Goal: Communication & Community: Answer question/provide support

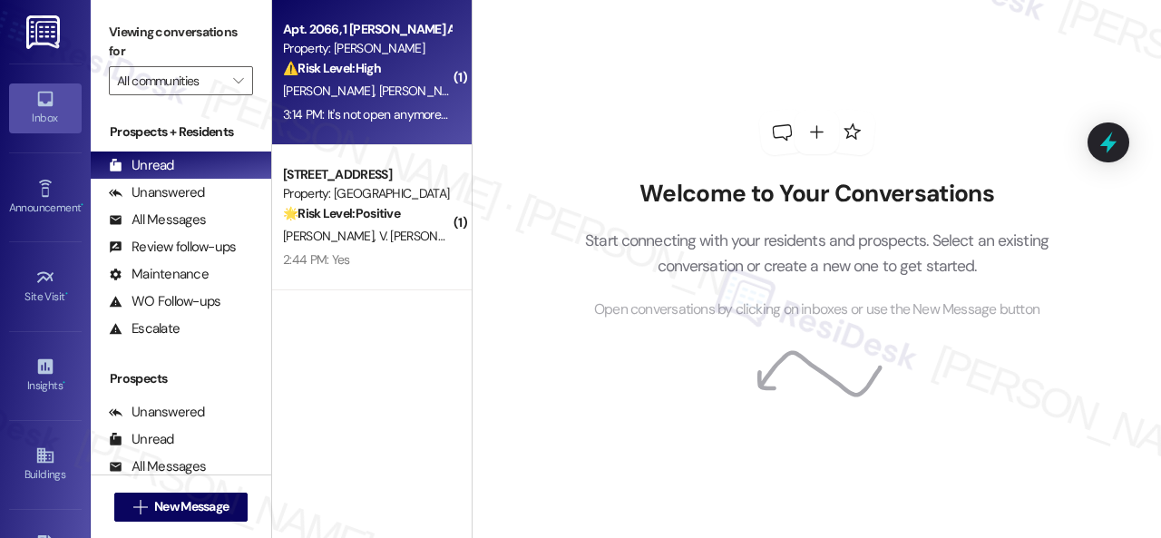
click at [429, 73] on div "⚠️ Risk Level: High The resident is reporting that an AC leak repair was not co…" at bounding box center [367, 68] width 168 height 19
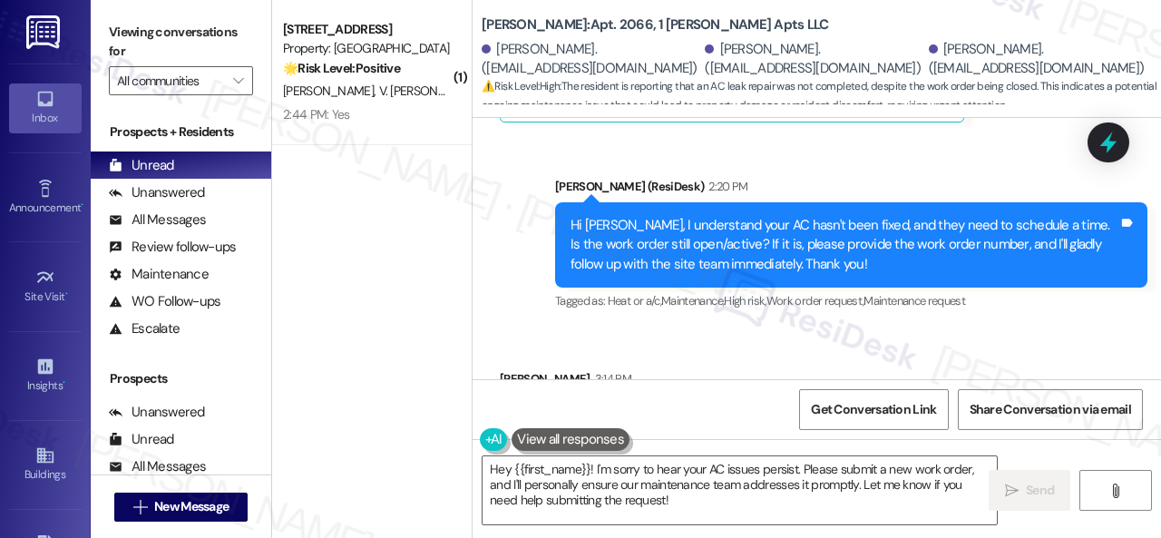
scroll to position [5, 0]
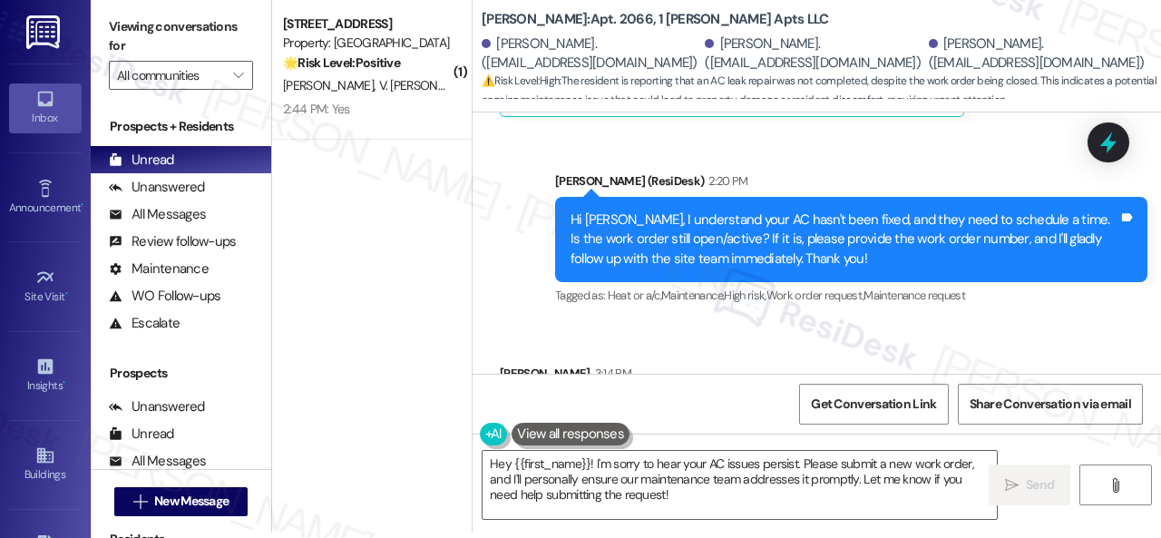
click at [975, 219] on div "Sent via SMS [PERSON_NAME] (ResiDesk) 2:20 PM Hi [PERSON_NAME], I understand yo…" at bounding box center [852, 240] width 620 height 165
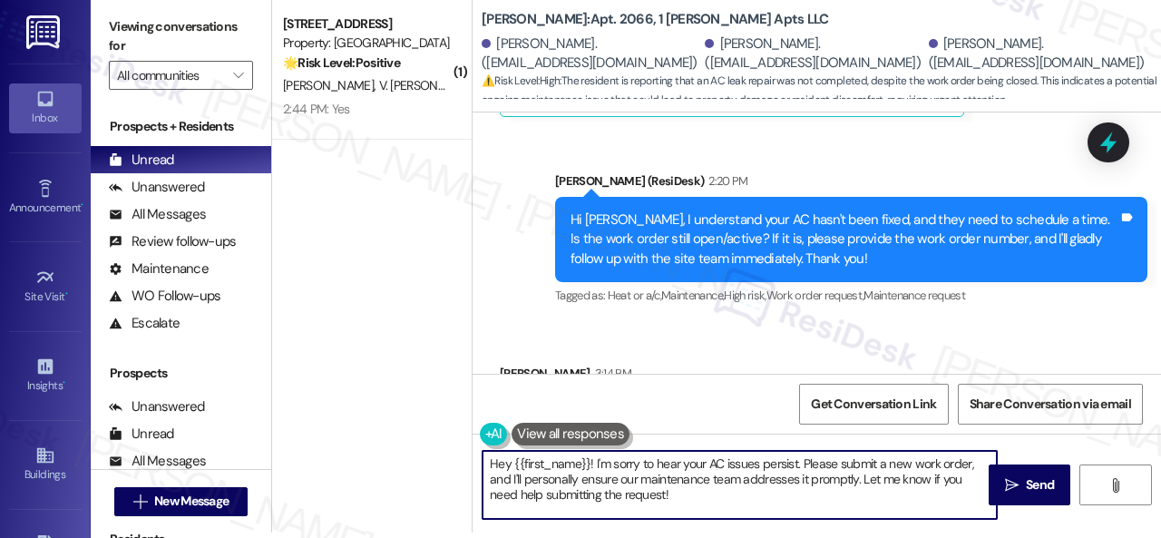
drag, startPoint x: 682, startPoint y: 497, endPoint x: 411, endPoint y: 444, distance: 276.5
click at [411, 444] on div "( 1 ) Apt. 103, 1 Melrose 3130 Apts LLLP Property: Melrose 🌟 Risk Level: Positi…" at bounding box center [716, 264] width 889 height 538
paste textarea "I'll be happy to submit a work order on your behalf. Is your AC running but not…"
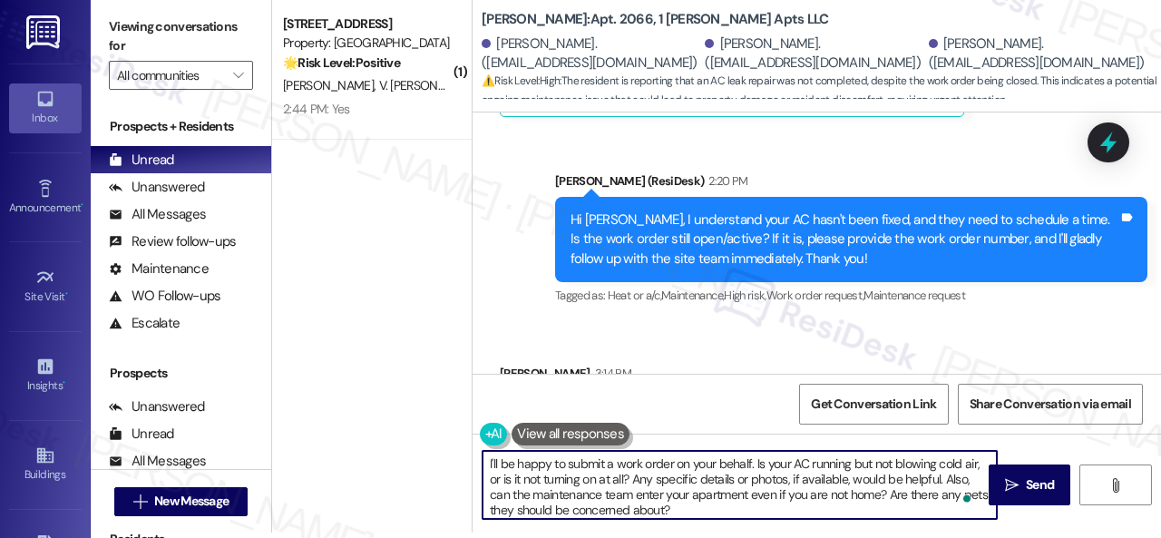
click at [615, 465] on textarea "I'll be happy to submit a work order on your behalf. Is your AC running but not…" at bounding box center [740, 485] width 514 height 68
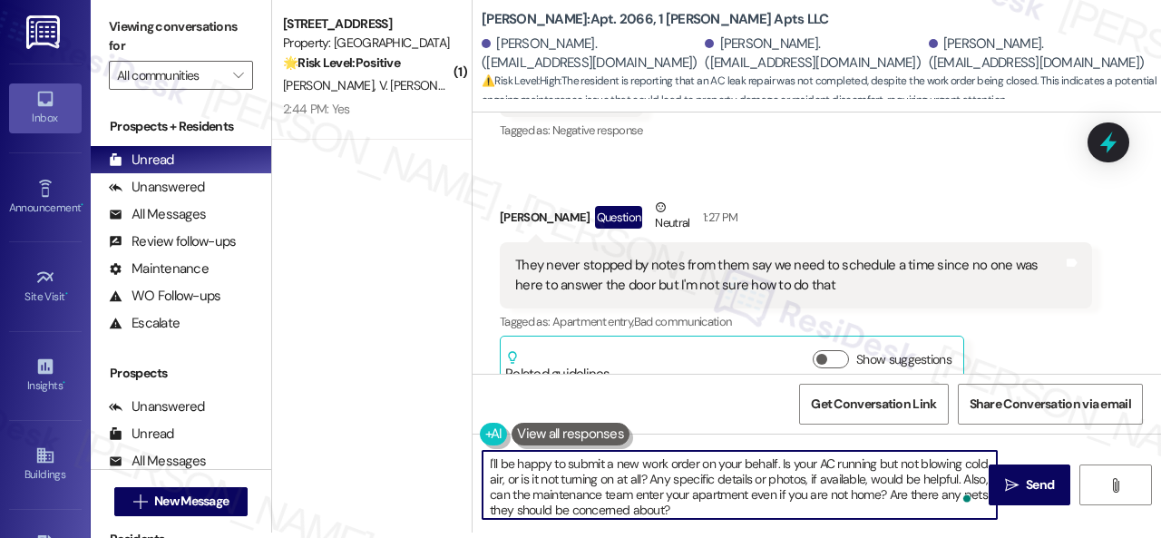
scroll to position [11692, 0]
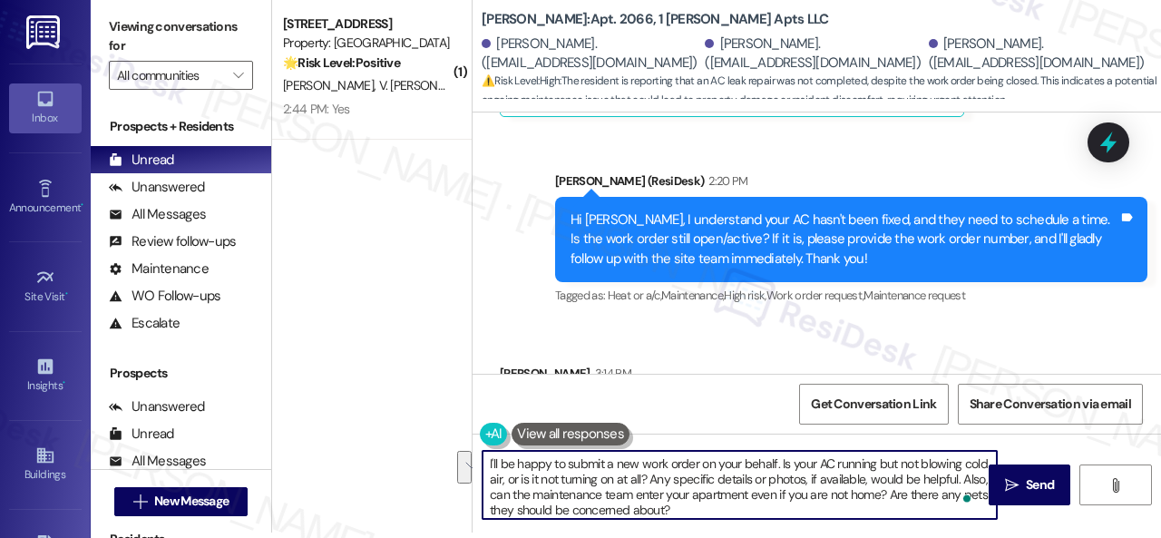
drag, startPoint x: 780, startPoint y: 463, endPoint x: 671, endPoint y: 483, distance: 111.6
click at [671, 483] on textarea "I'll be happy to submit a new work order on your behalf. Is your AC running but…" at bounding box center [740, 485] width 514 height 68
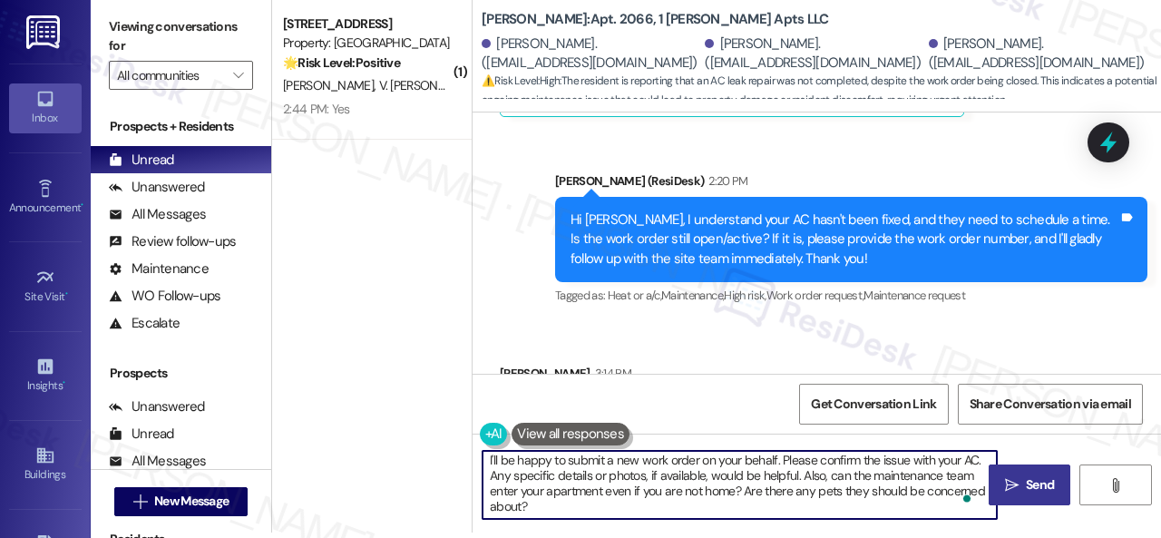
type textarea "I'll be happy to submit a new work order on your behalf. Please confirm the iss…"
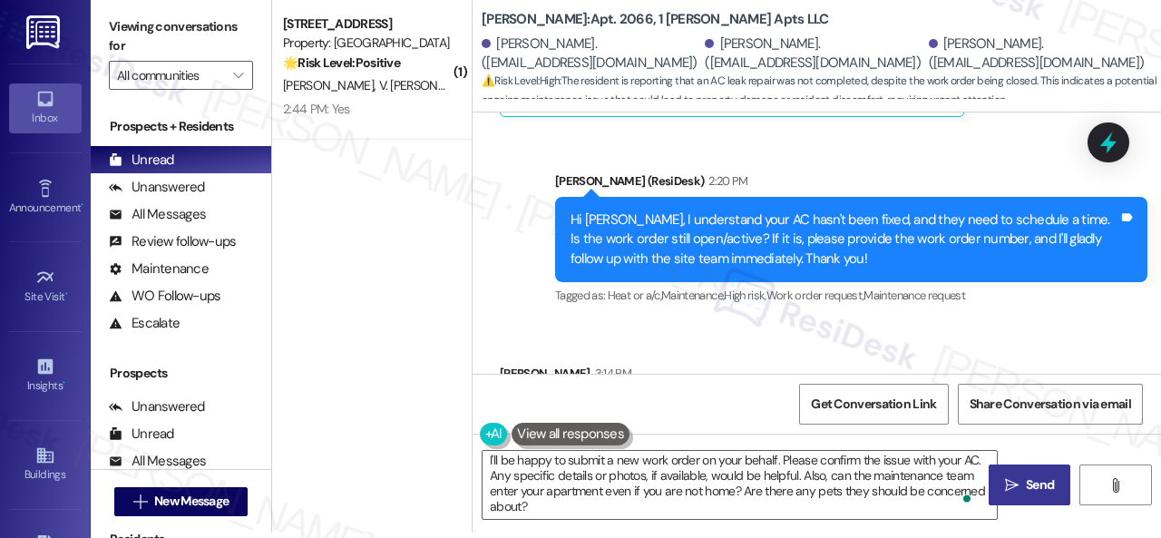
click at [1029, 484] on span "Send" at bounding box center [1040, 484] width 28 height 19
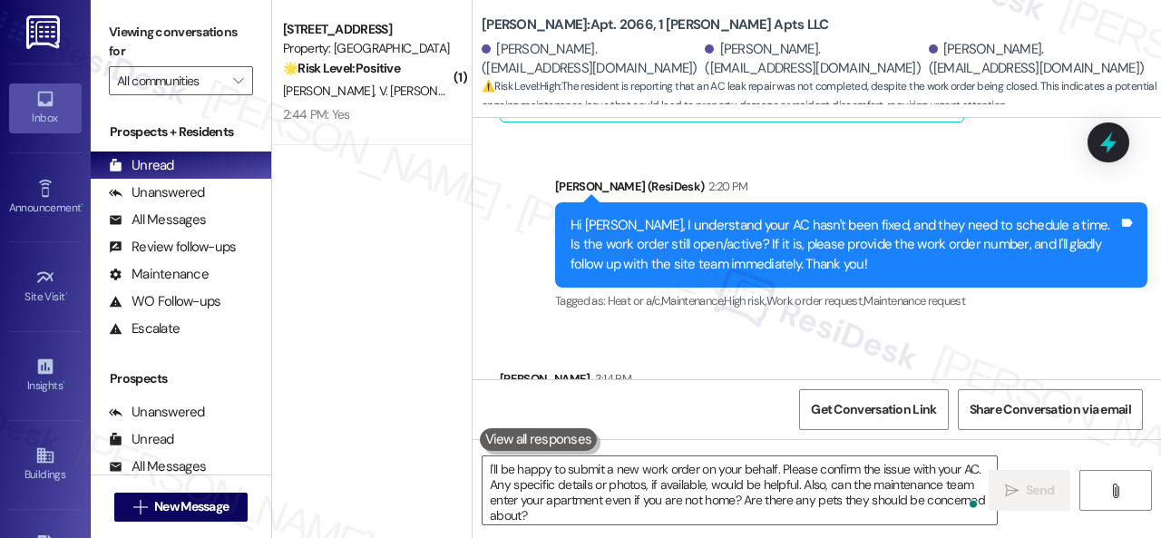
scroll to position [11691, 0]
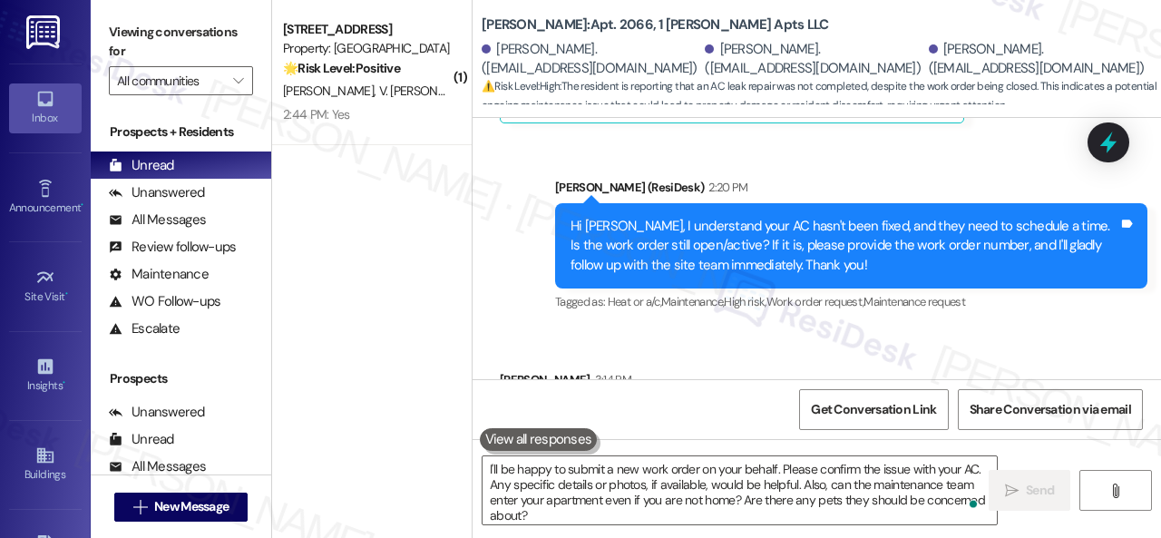
click at [427, 83] on div "[PERSON_NAME] V. [PERSON_NAME]" at bounding box center [366, 91] width 171 height 23
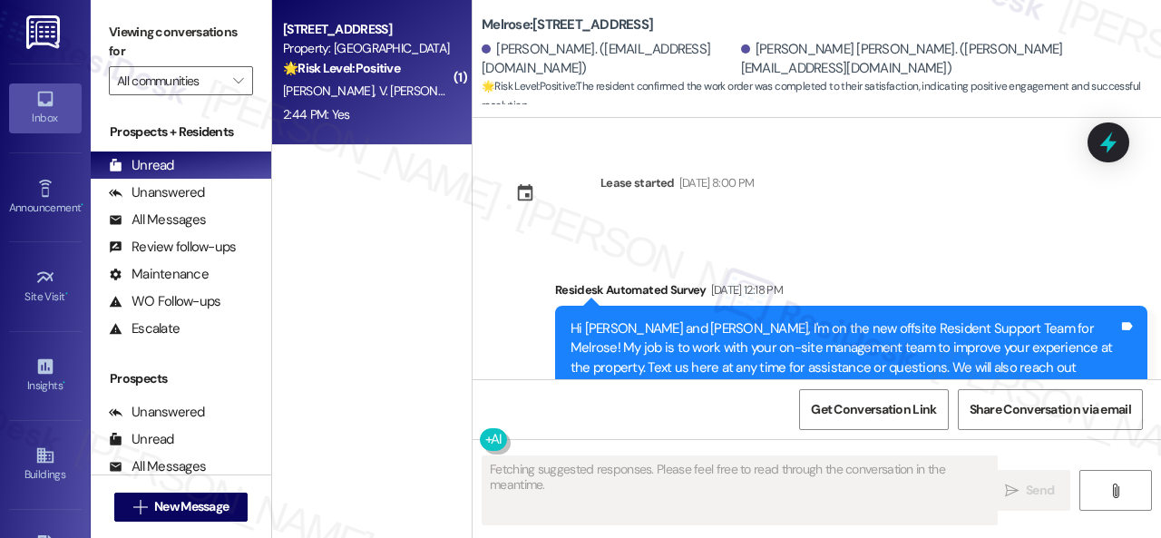
scroll to position [6573, 0]
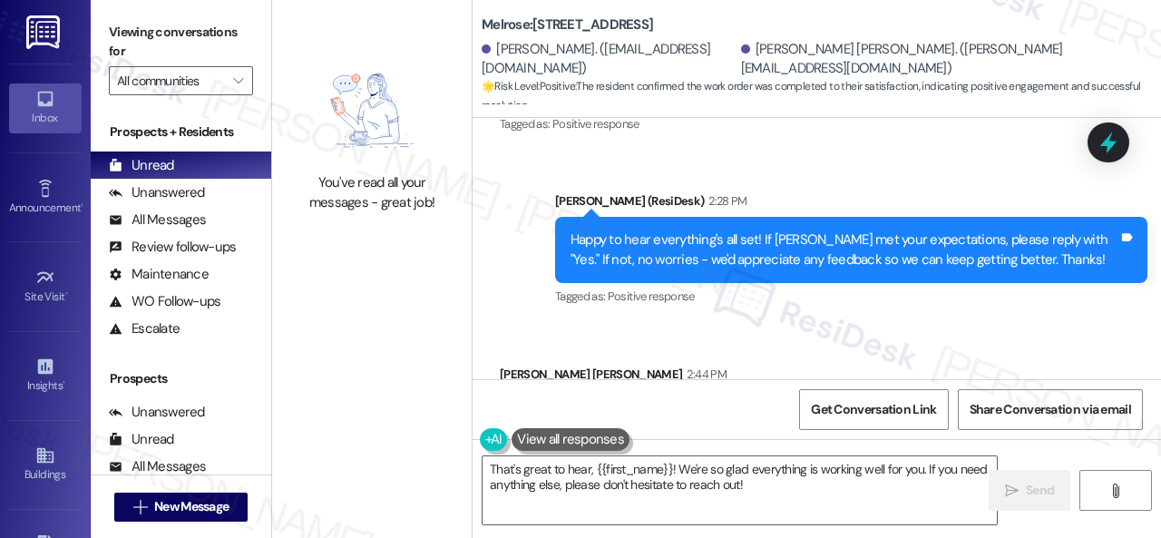
click at [488, 324] on div "Received via SMS [PERSON_NAME] [PERSON_NAME] 2:44 PM Yes Tags and notes Tagged …" at bounding box center [817, 400] width 689 height 153
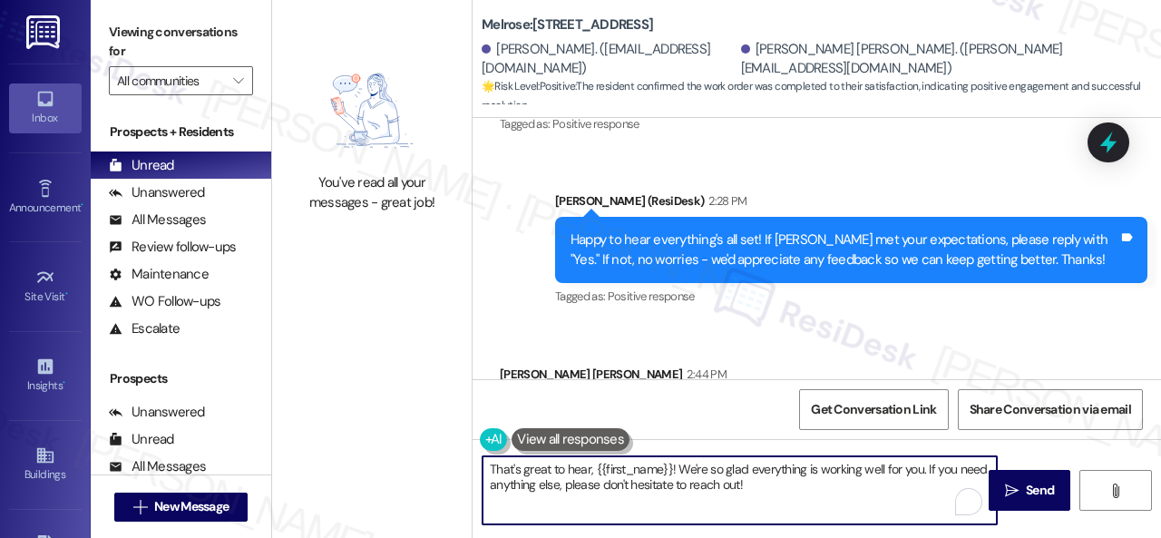
drag, startPoint x: 777, startPoint y: 489, endPoint x: 412, endPoint y: 450, distance: 366.8
click at [411, 450] on div "You've read all your messages - great job! Melrose: [STREET_ADDRESS] [PERSON_NA…" at bounding box center [716, 269] width 889 height 538
paste textarea "I'm glad you are satisfied with your home. Have you written a review for us bef…"
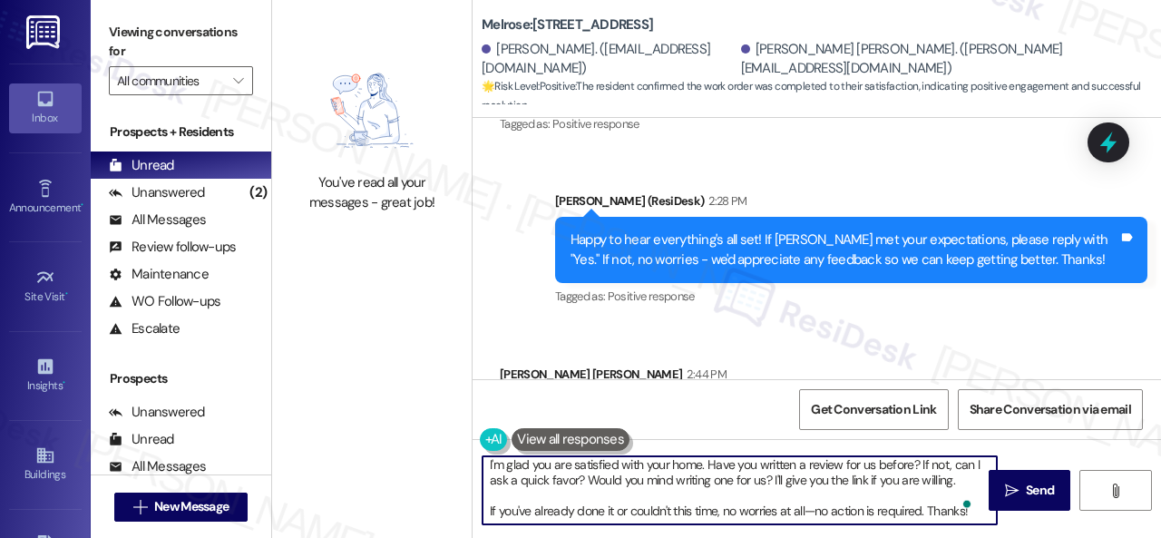
scroll to position [0, 0]
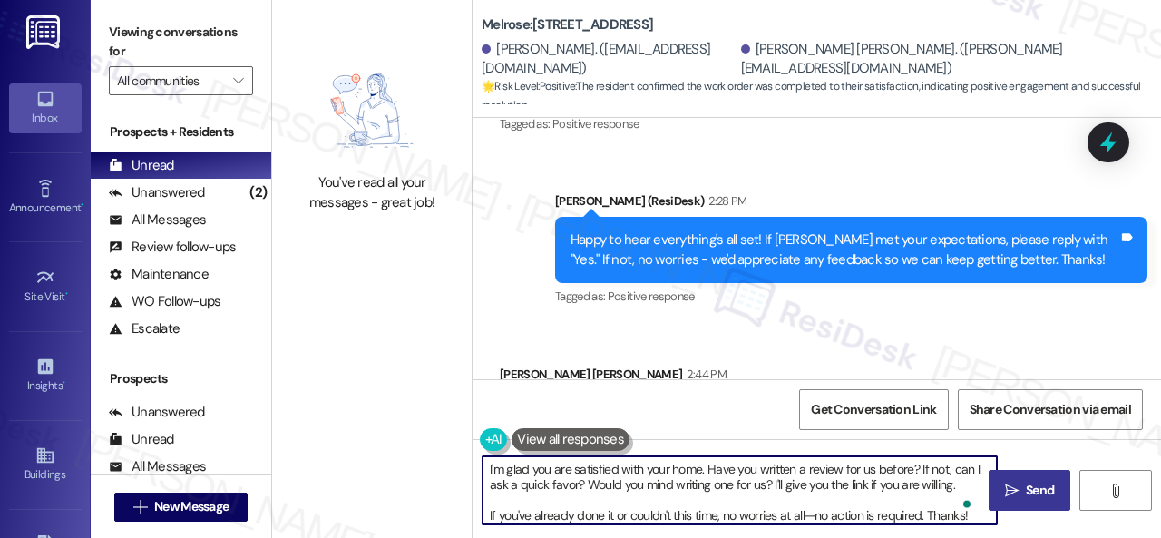
type textarea "I'm glad you are satisfied with your home. Have you written a review for us bef…"
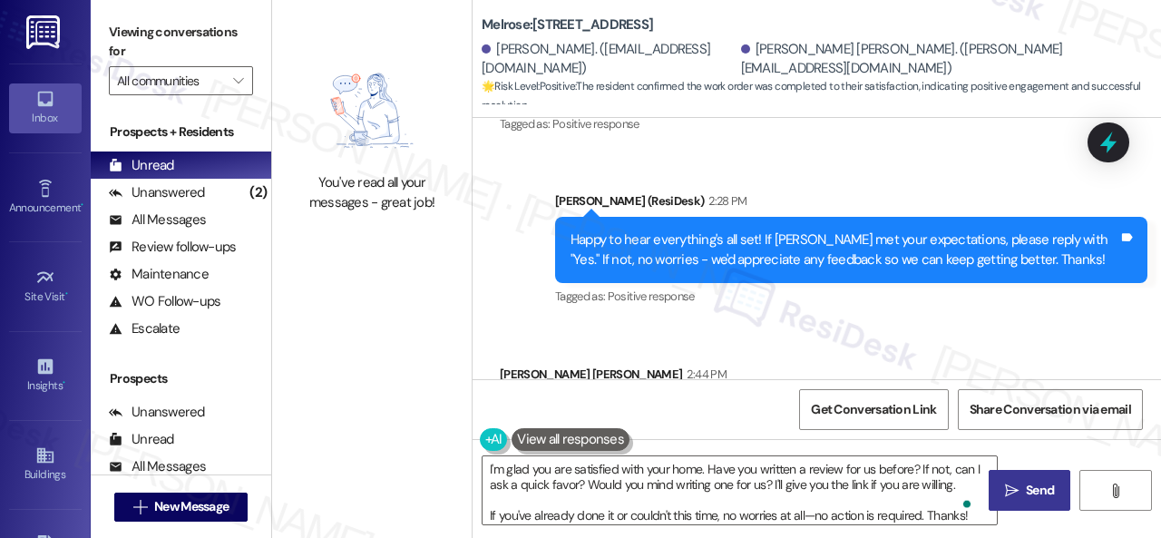
click at [1048, 481] on span "Send" at bounding box center [1040, 490] width 28 height 19
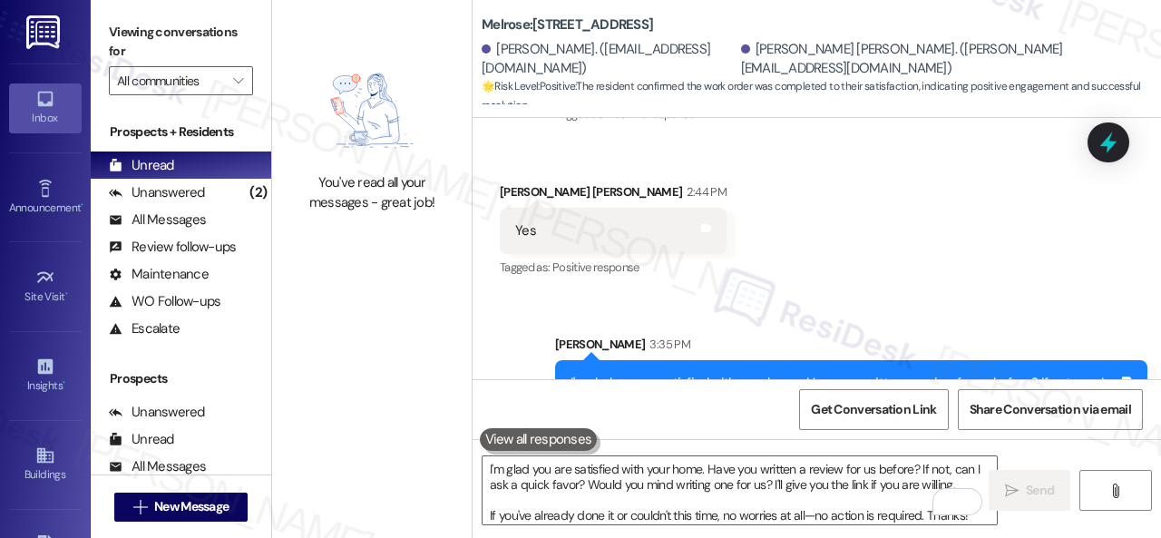
scroll to position [6757, 0]
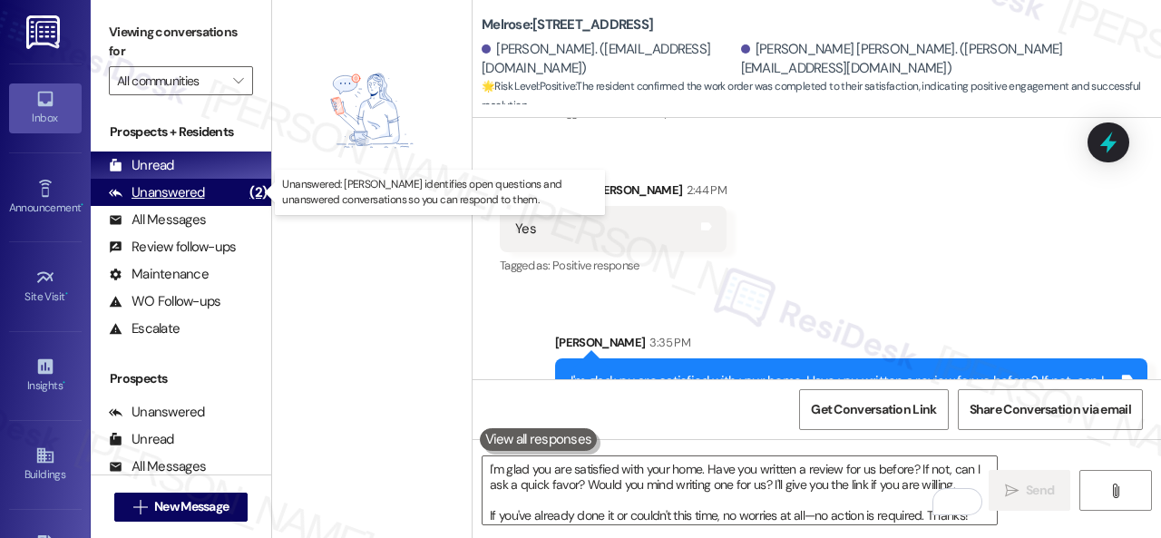
click at [143, 186] on div "Unanswered" at bounding box center [157, 192] width 96 height 19
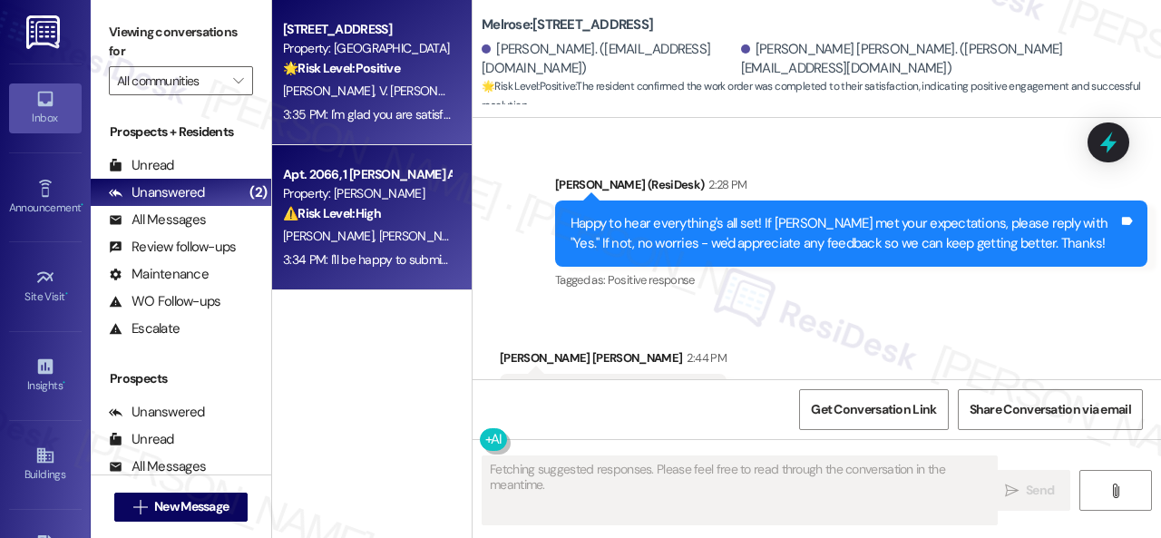
scroll to position [6571, 0]
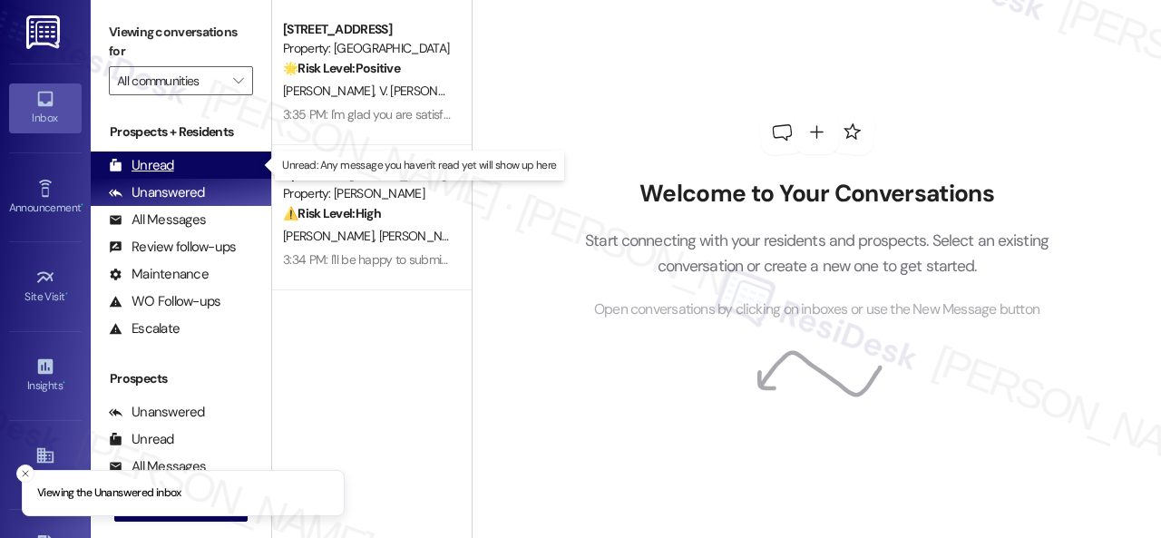
click at [155, 166] on div "Unread" at bounding box center [141, 165] width 65 height 19
